Goal: Transaction & Acquisition: Purchase product/service

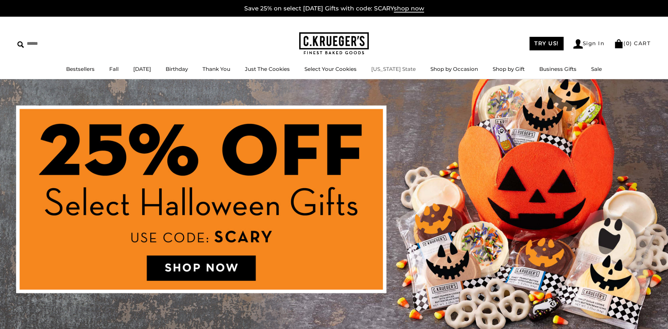
click at [407, 69] on link "[US_STATE] State" at bounding box center [393, 69] width 45 height 7
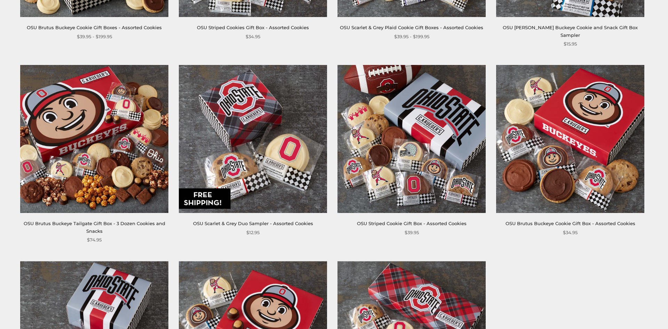
scroll to position [106, 0]
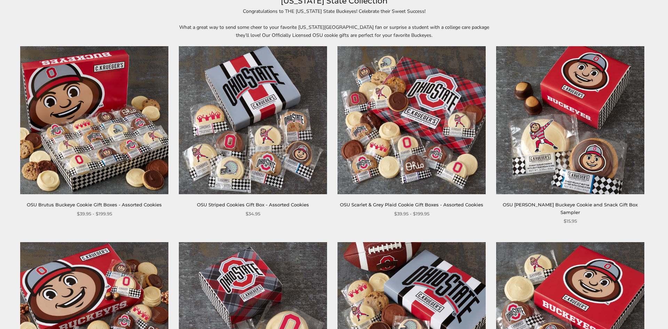
click at [386, 110] on img at bounding box center [411, 120] width 148 height 148
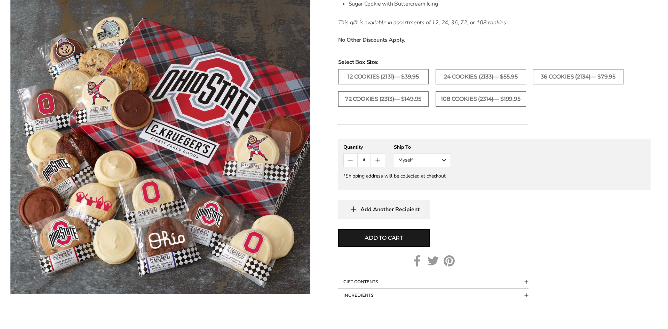
scroll to position [253, 0]
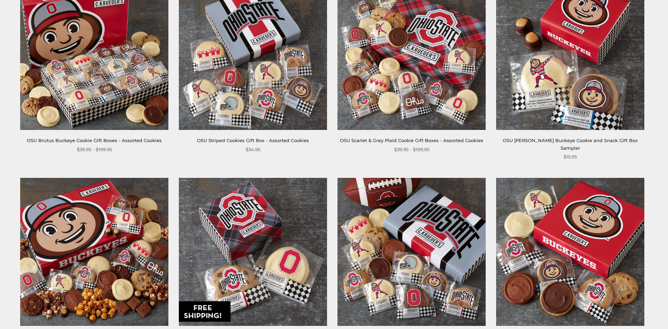
scroll to position [106, 0]
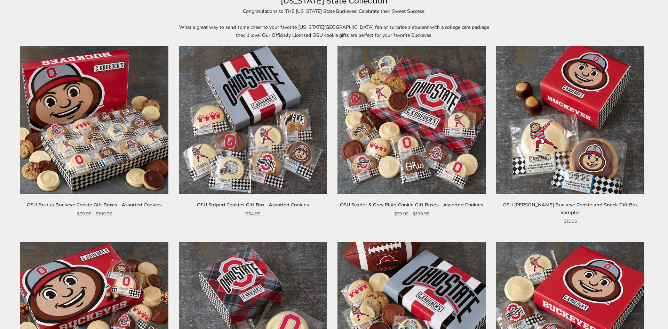
click at [96, 146] on img at bounding box center [94, 120] width 148 height 148
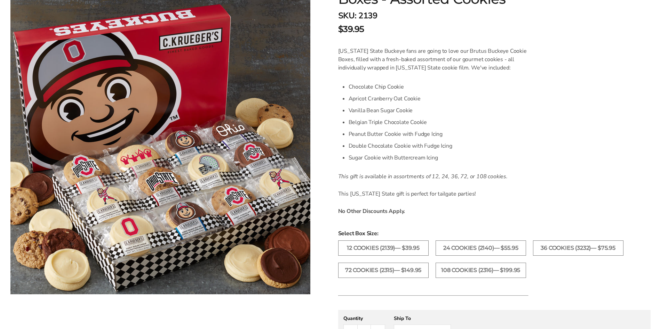
scroll to position [177, 0]
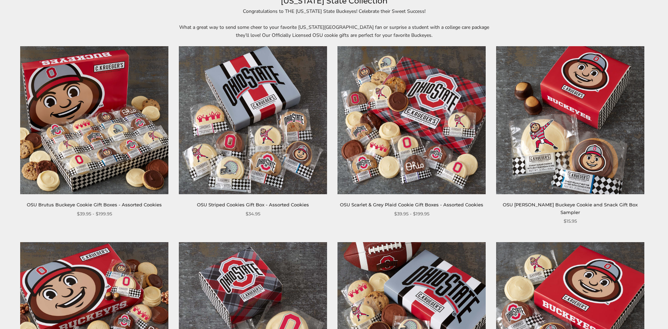
scroll to position [106, 0]
